Goal: Task Accomplishment & Management: Manage account settings

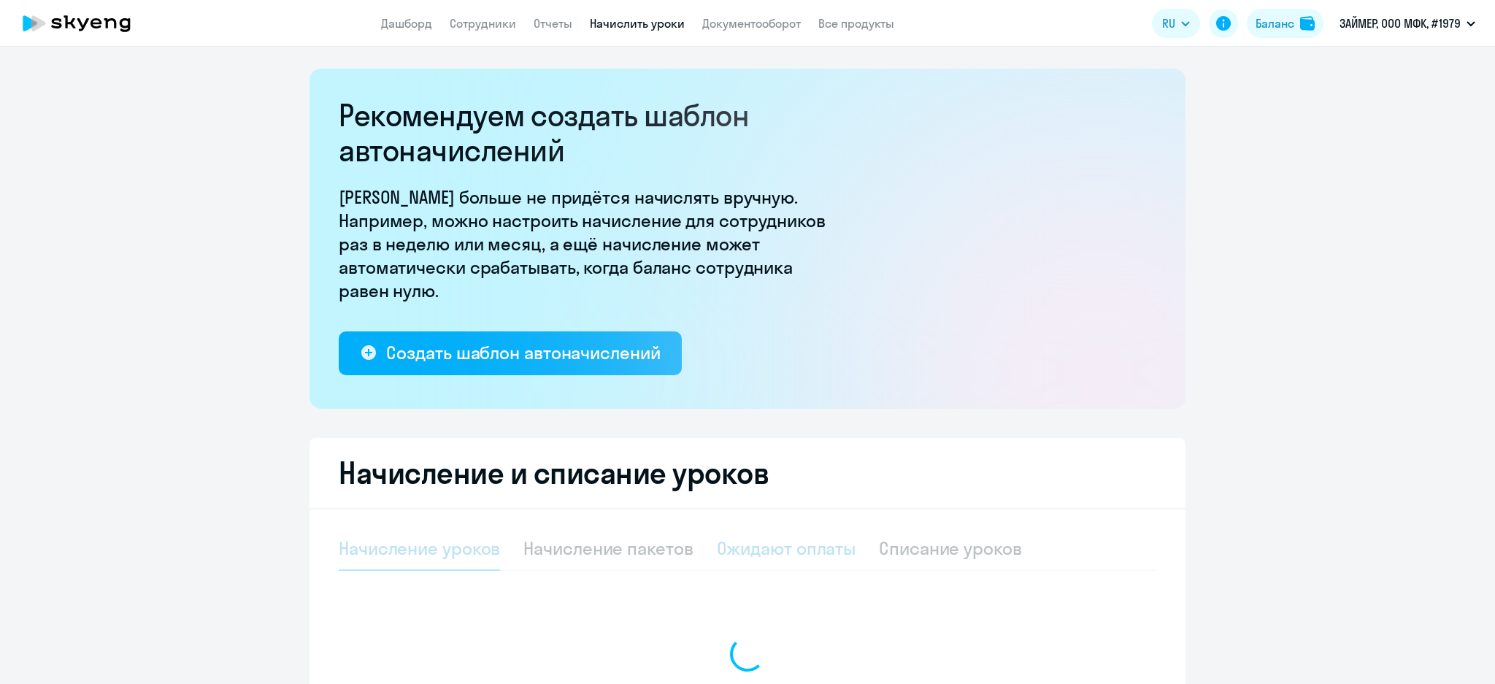
select select "10"
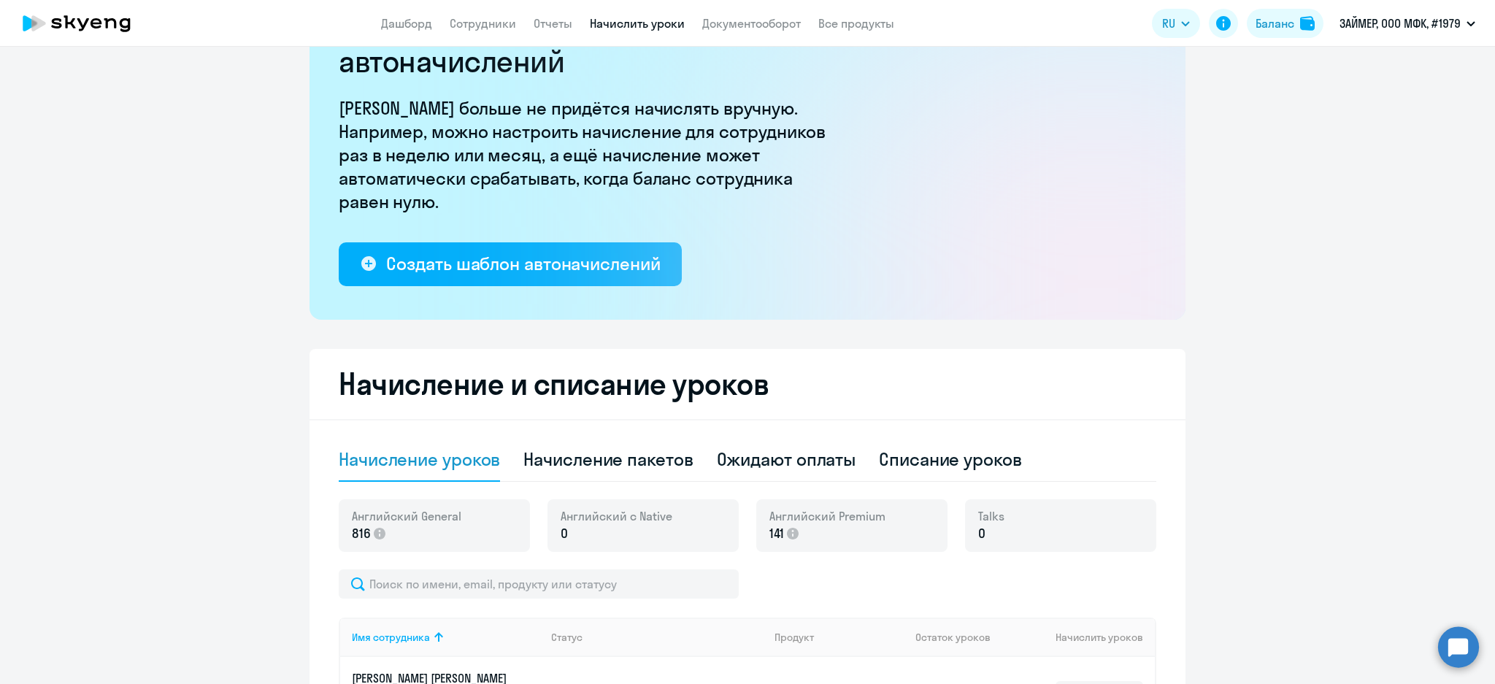
scroll to position [97, 0]
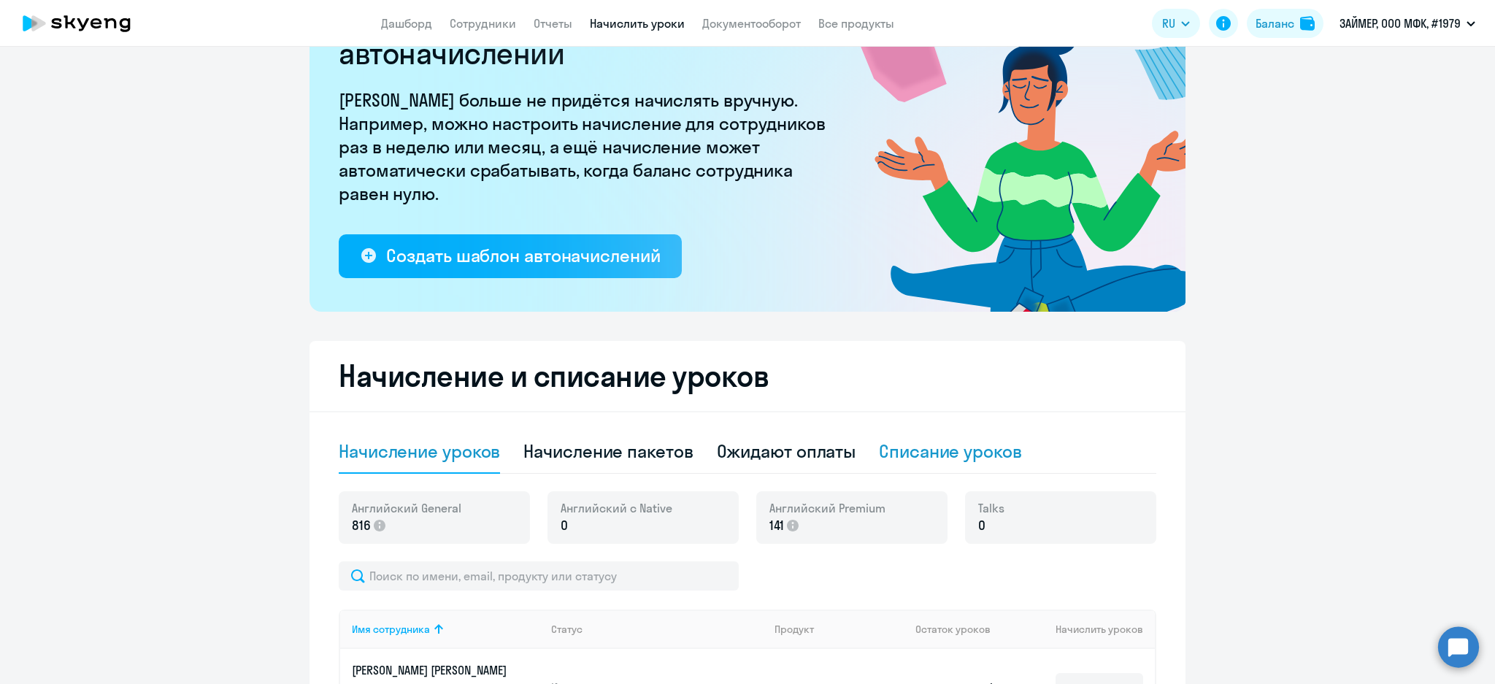
click at [982, 453] on div "Списание уроков" at bounding box center [950, 450] width 143 height 23
select select "10"
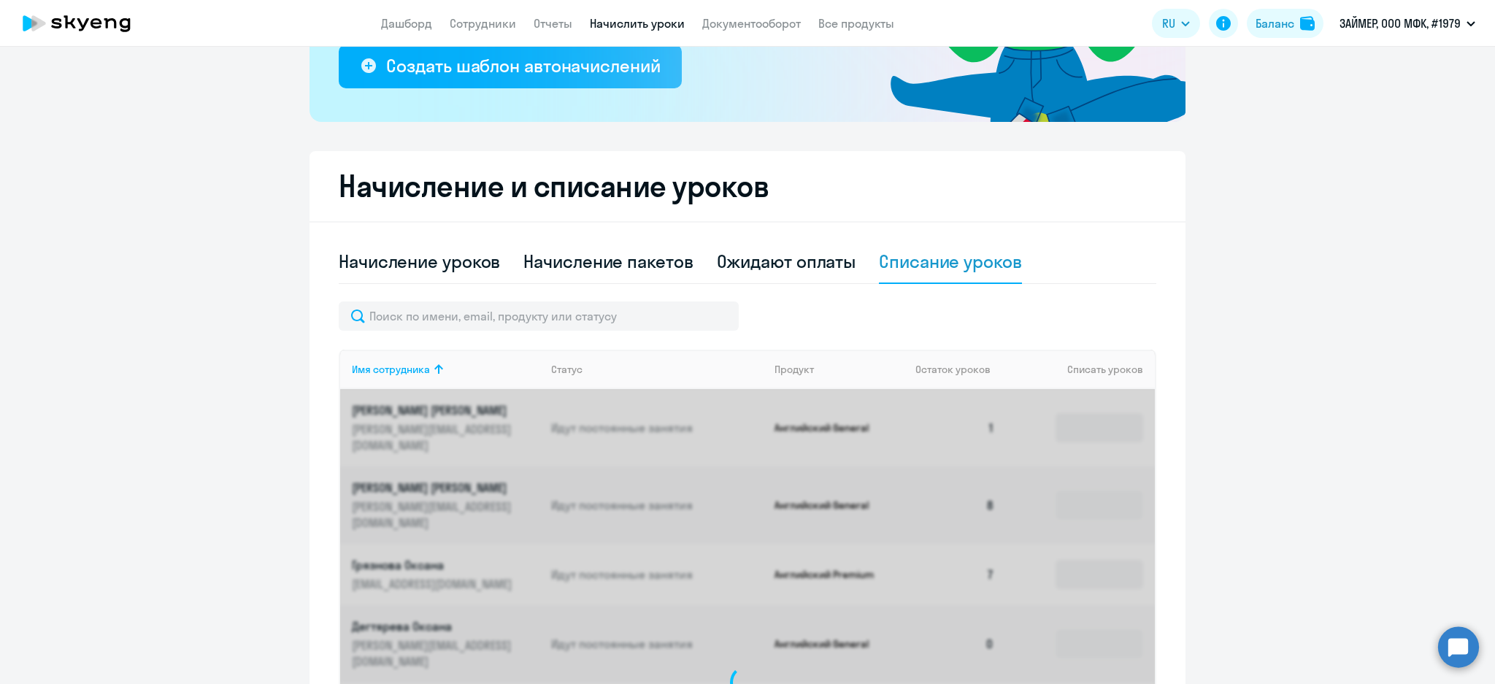
scroll to position [486, 0]
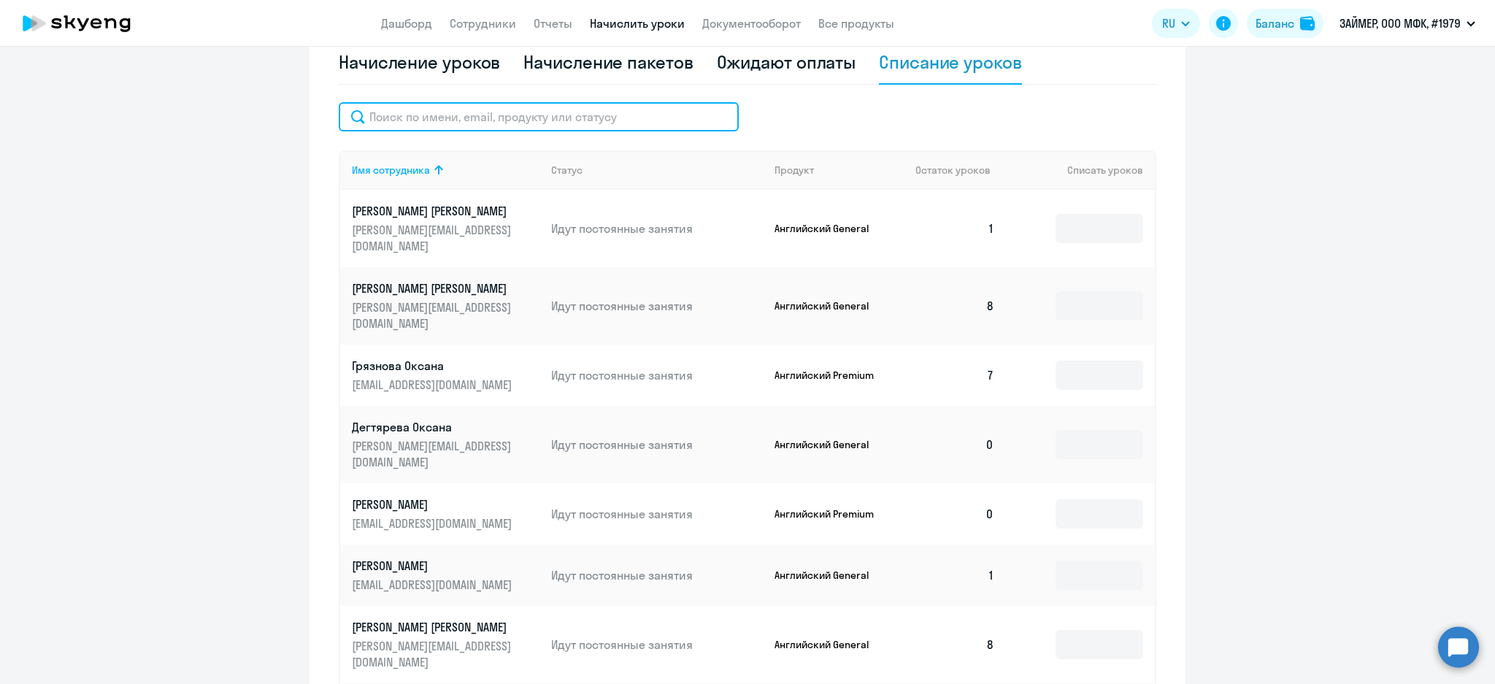
drag, startPoint x: 479, startPoint y: 105, endPoint x: 470, endPoint y: 109, distance: 10.2
click at [479, 105] on input "text" at bounding box center [539, 116] width 400 height 29
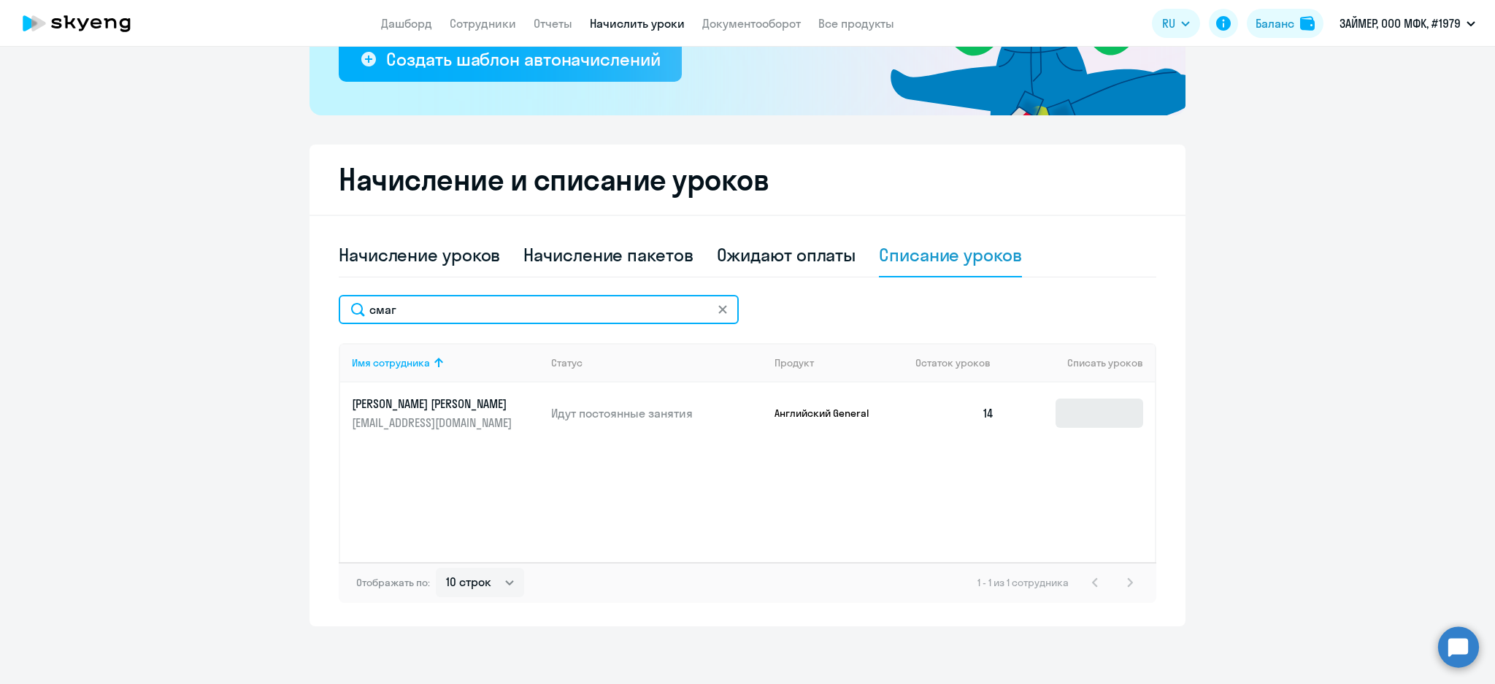
type input "смаг"
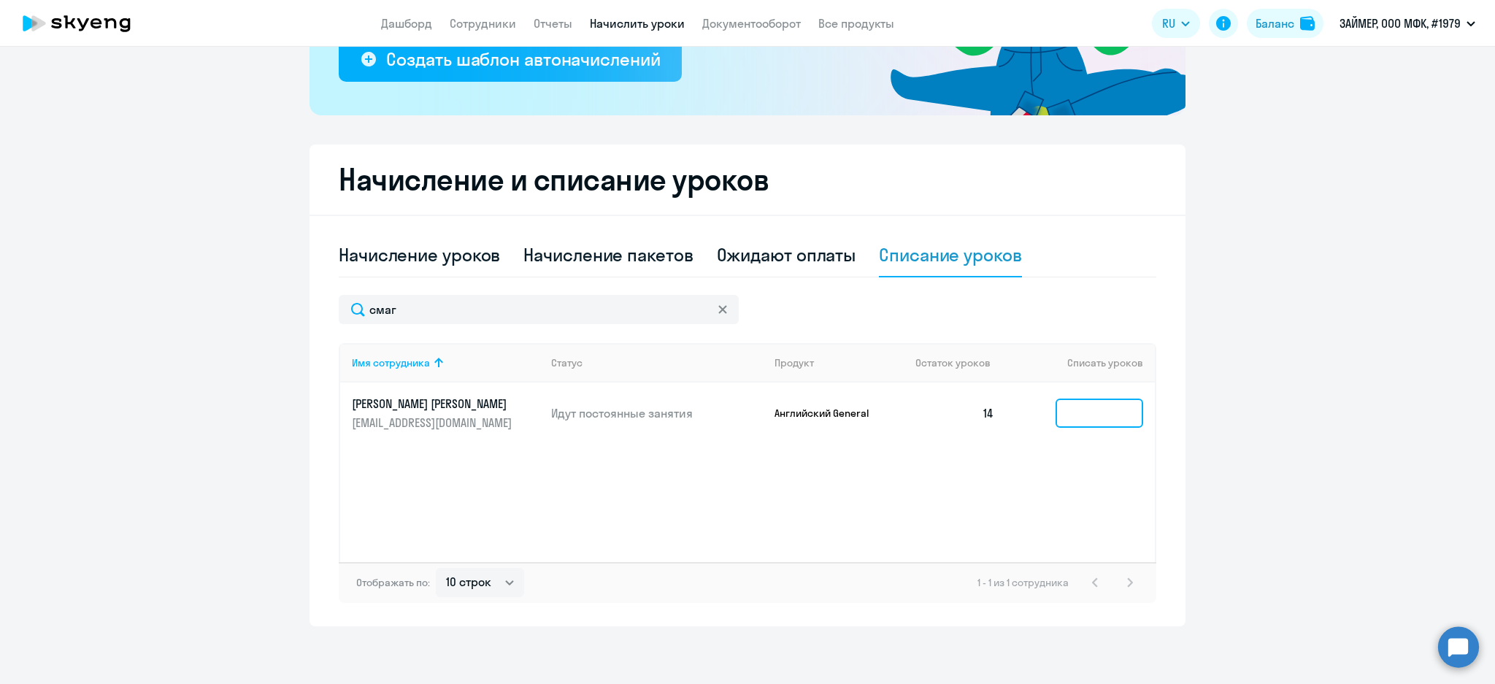
click at [1082, 417] on input at bounding box center [1099, 412] width 88 height 29
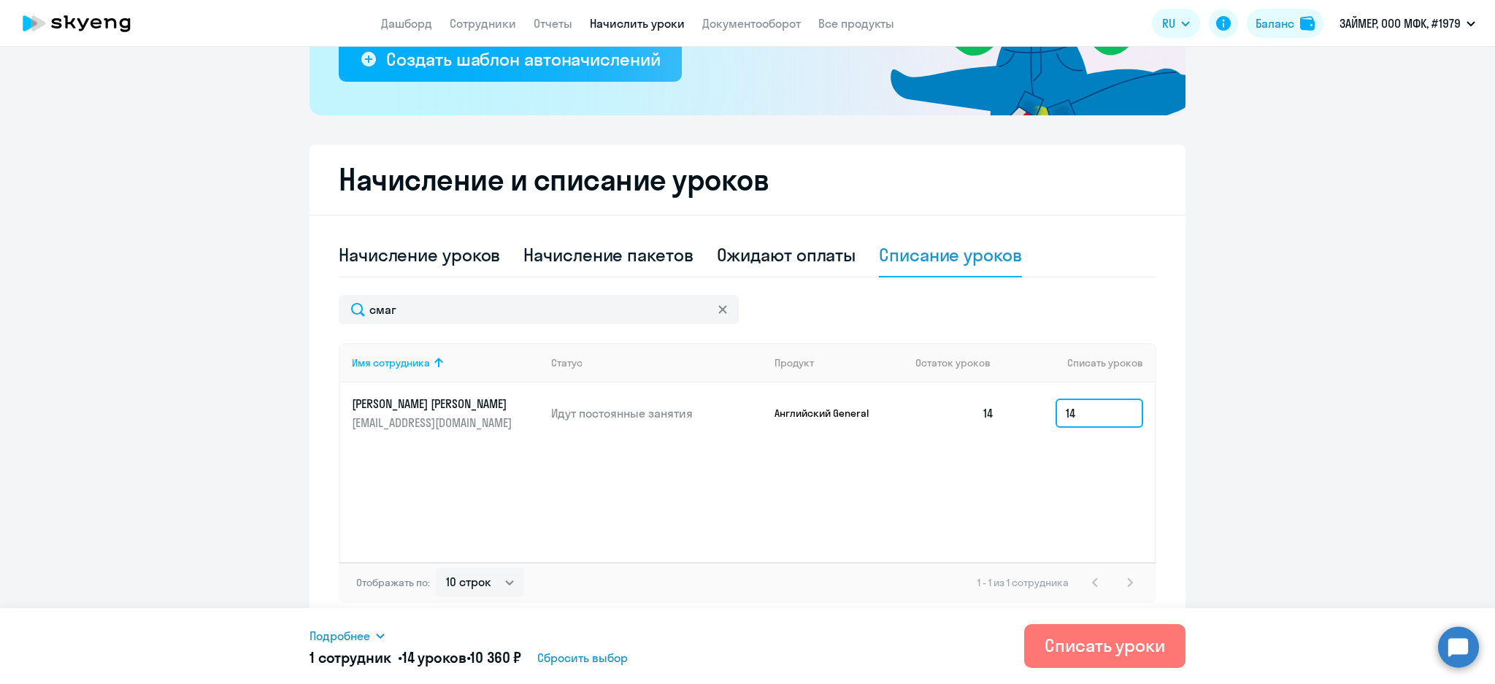
type input "14"
click at [379, 639] on icon at bounding box center [380, 636] width 12 height 12
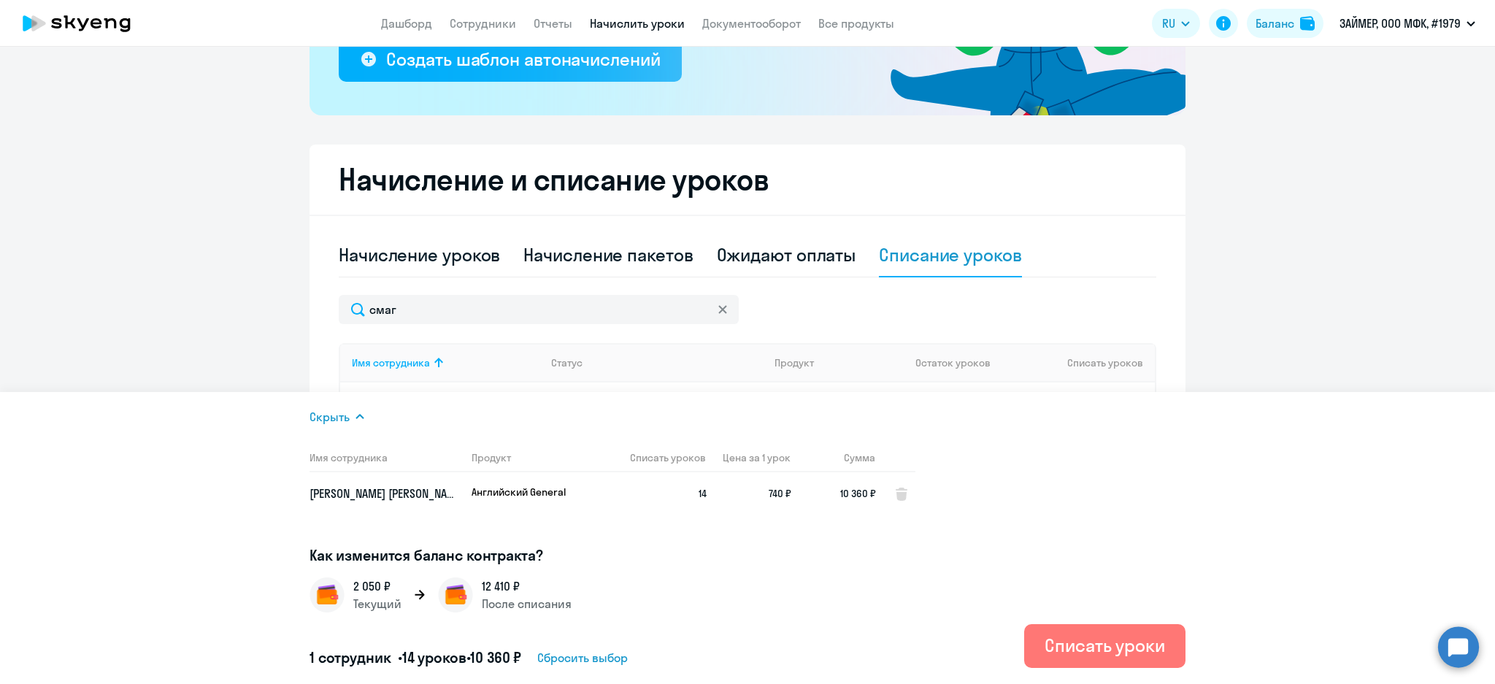
click at [207, 260] on ng-component "Рекомендуем создать шаблон автоначислений Уроки больше не придётся начислять вр…" at bounding box center [747, 200] width 1495 height 851
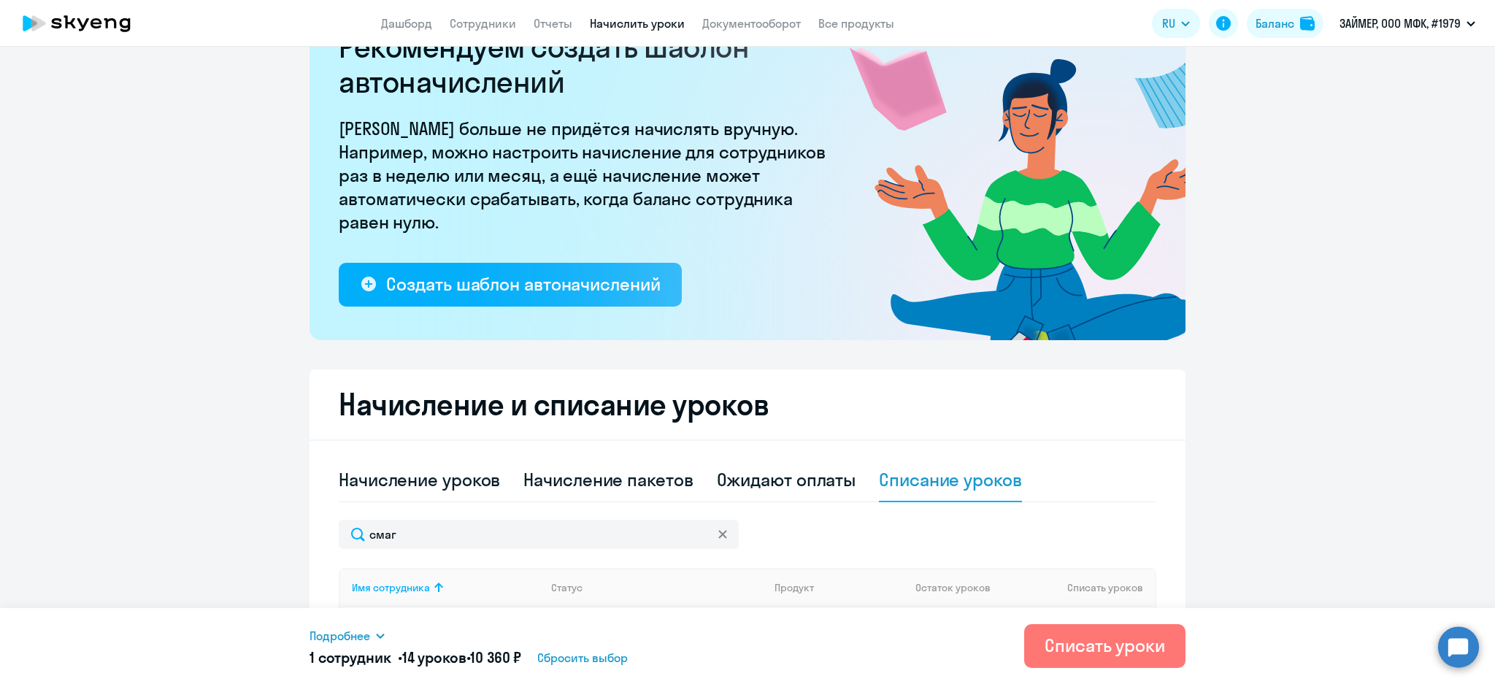
scroll to position [0, 0]
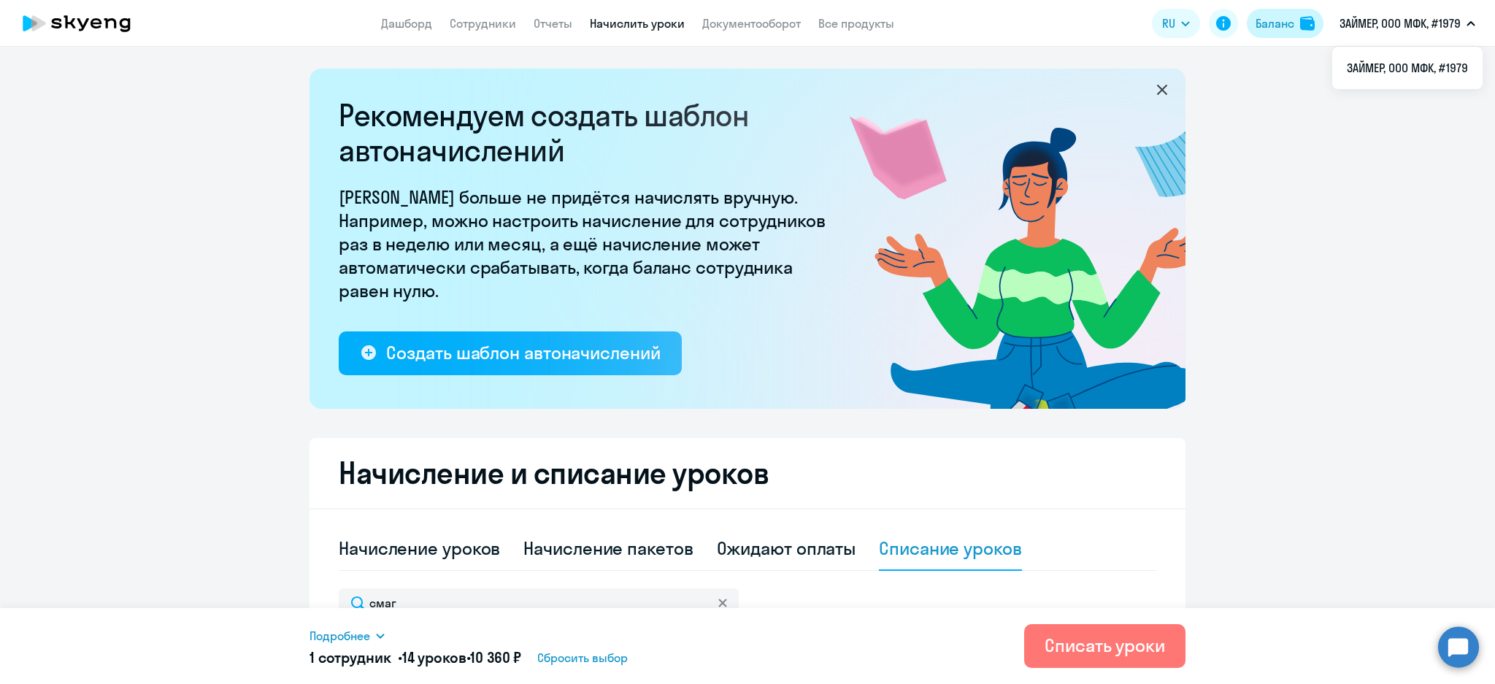
click at [1294, 19] on button "Баланс" at bounding box center [1284, 23] width 77 height 29
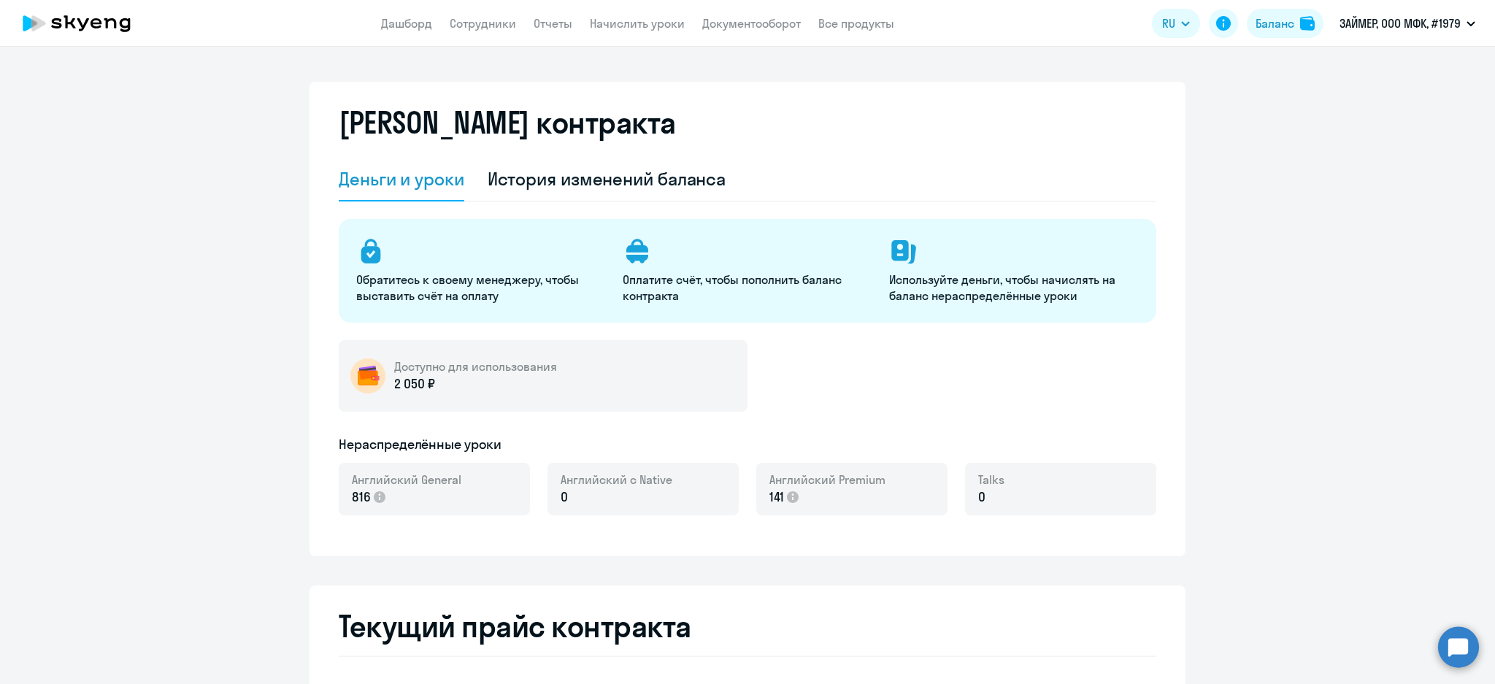
select select "english_adult_not_native_speaker"
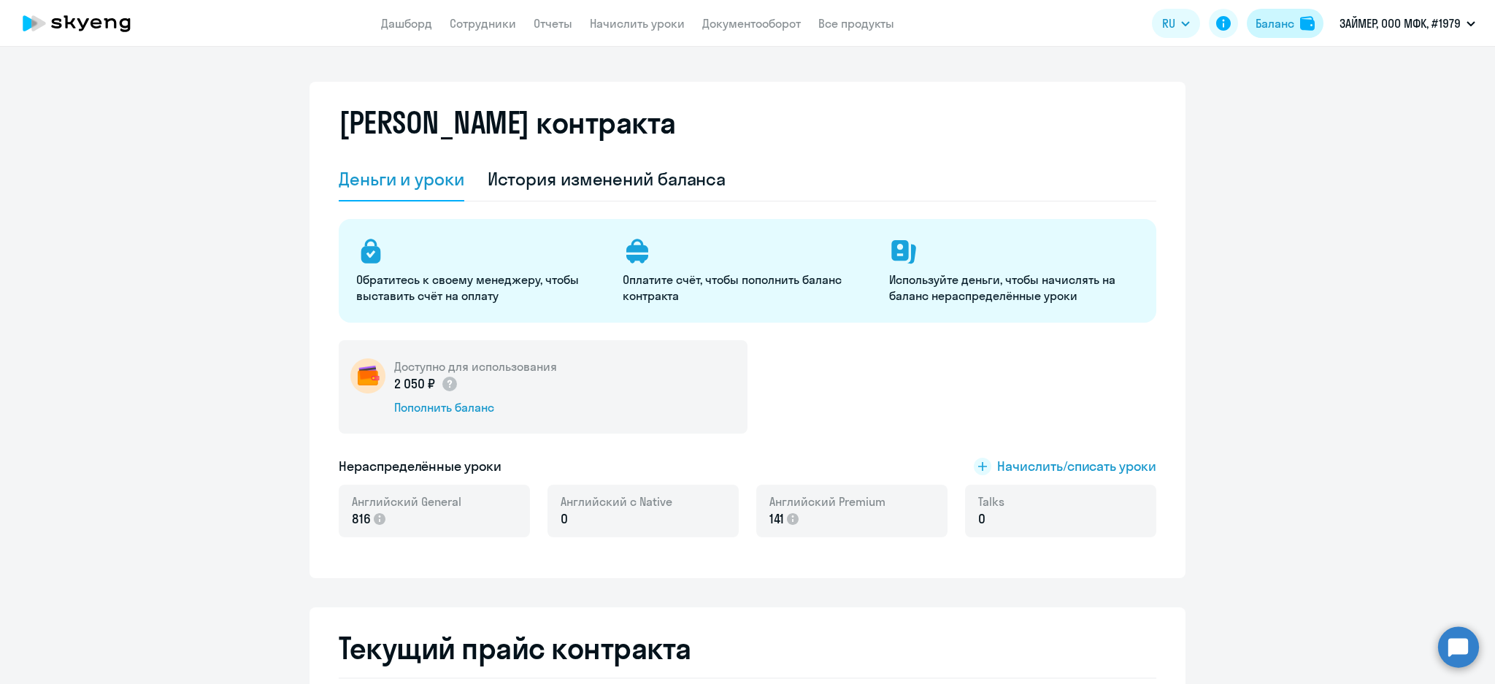
click at [1279, 31] on div "Баланс" at bounding box center [1274, 24] width 39 height 18
click at [709, 187] on div "История изменений баланса" at bounding box center [606, 178] width 239 height 23
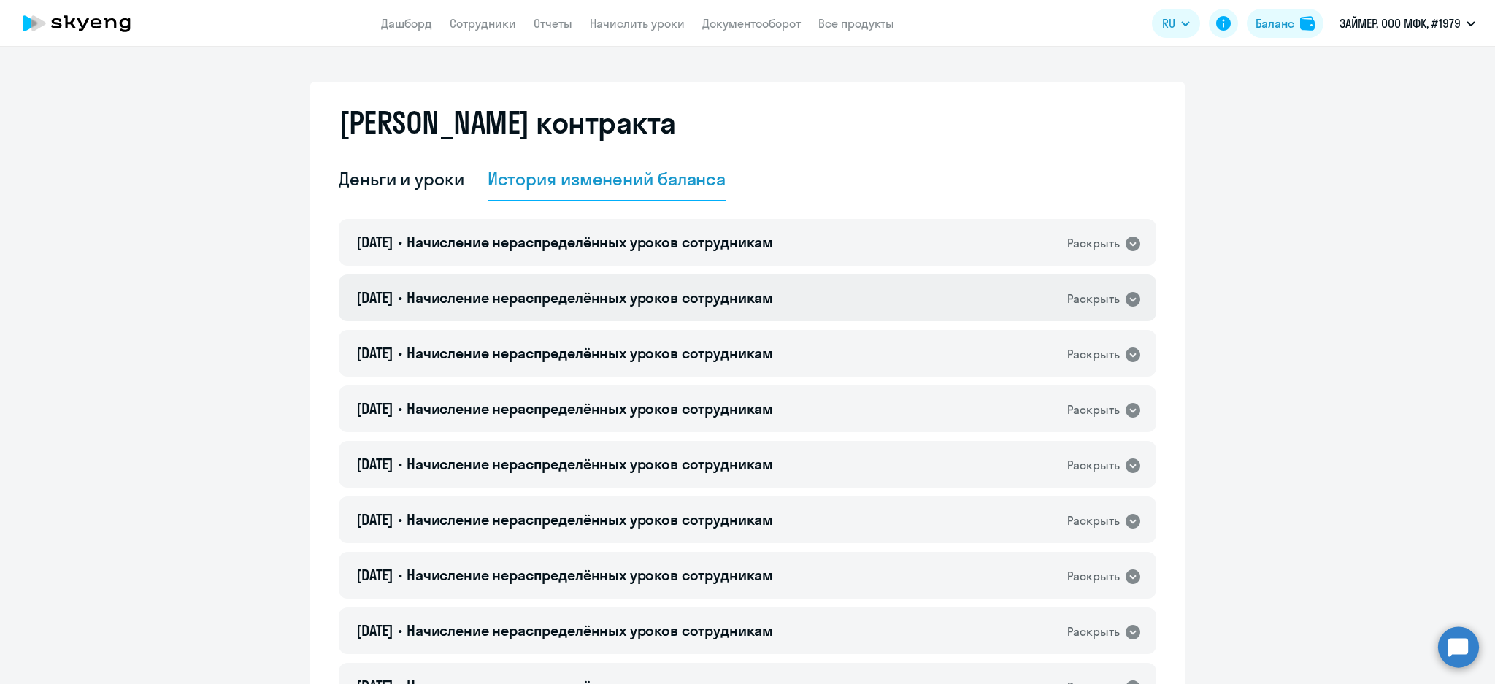
click at [614, 283] on div "[DATE] • Начисление нераспределённых уроков сотрудникам Раскрыть" at bounding box center [747, 297] width 817 height 47
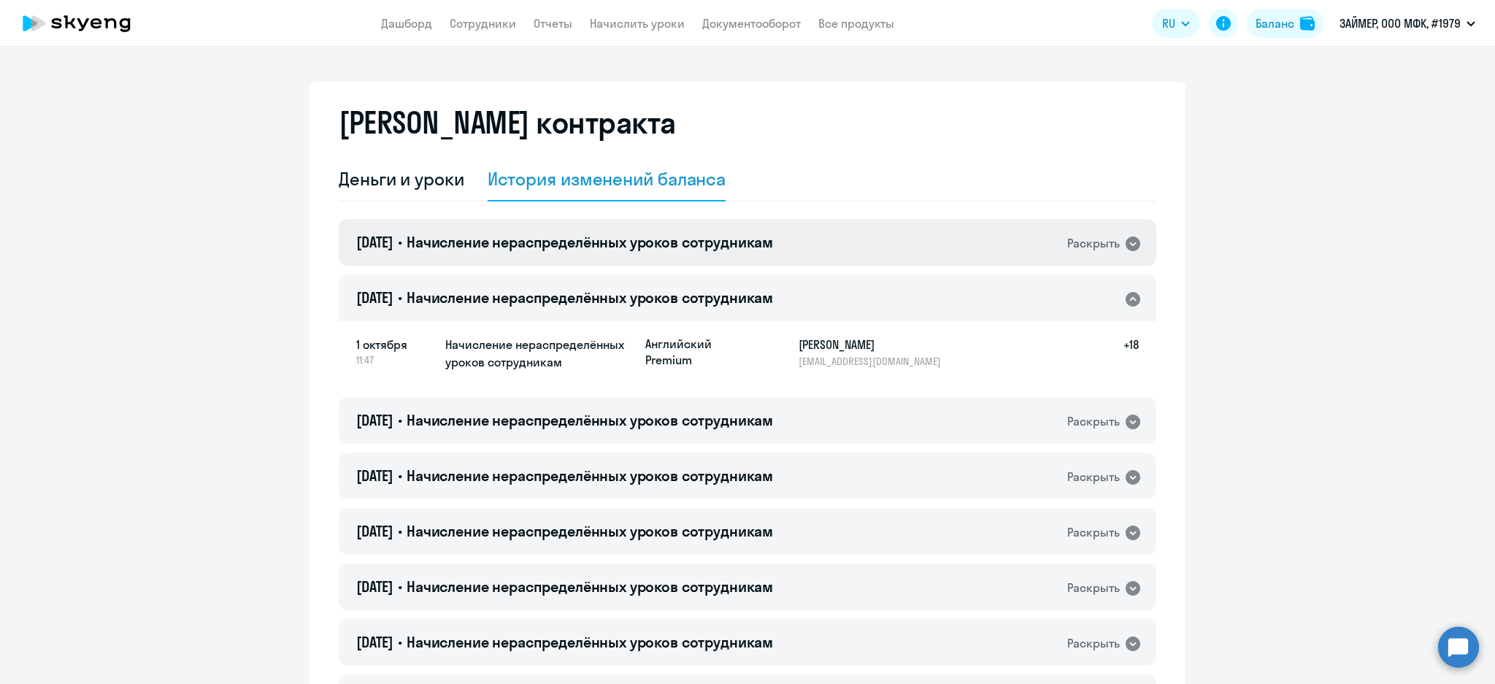
click at [619, 246] on span "Начисление нераспределённых уроков сотрудникам" at bounding box center [589, 242] width 366 height 18
